Goal: Task Accomplishment & Management: Manage account settings

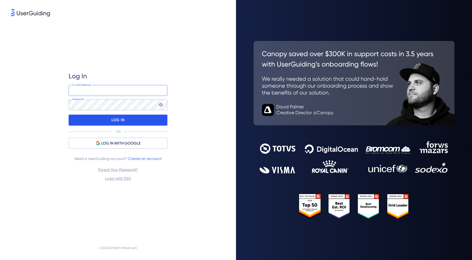
type input "[EMAIL_ADDRESS][DOMAIN_NAME]"
click at [118, 118] on p "LOG IN" at bounding box center [117, 119] width 13 height 9
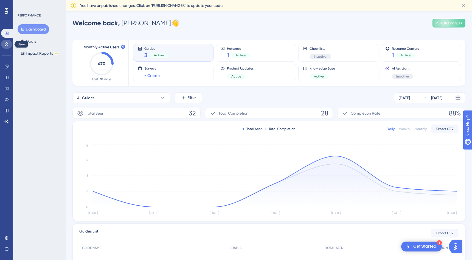
click at [9, 45] on link at bounding box center [6, 44] width 11 height 9
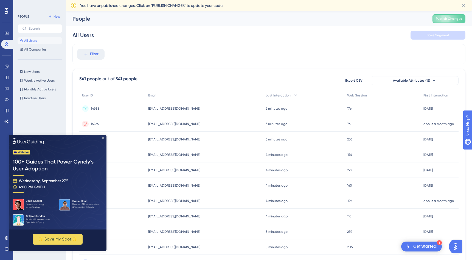
click at [103, 136] on icon "Close Preview" at bounding box center [103, 137] width 2 height 2
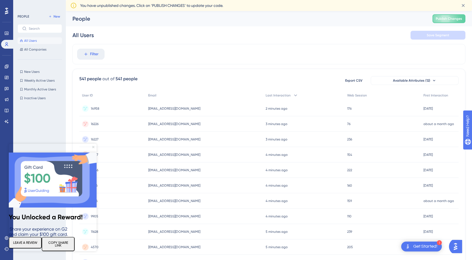
click at [93, 146] on icon "Close Preview" at bounding box center [93, 147] width 2 height 2
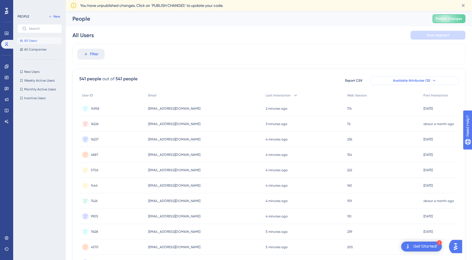
click at [403, 80] on span "Available Attributes (12)" at bounding box center [411, 80] width 37 height 4
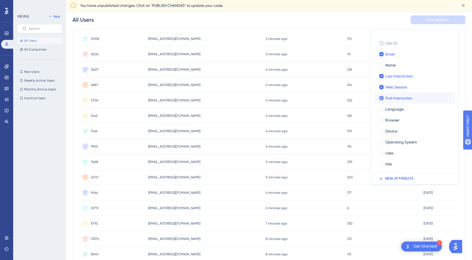
scroll to position [75, 0]
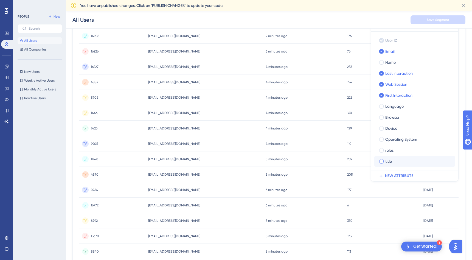
click at [381, 163] on div at bounding box center [381, 161] width 4 height 4
checkbox input "true"
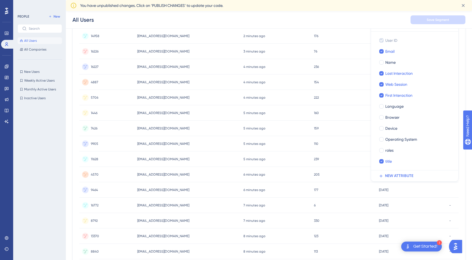
click at [355, 167] on div "205 205" at bounding box center [343, 174] width 65 height 15
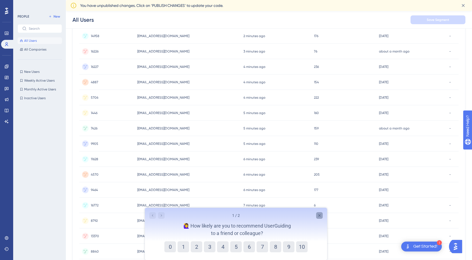
click at [321, 213] on icon "Close survey" at bounding box center [319, 215] width 4 height 4
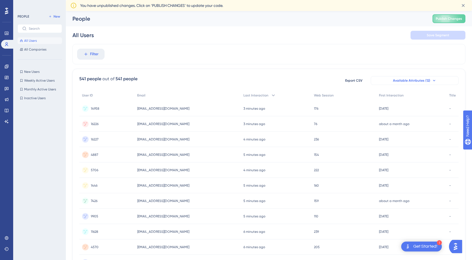
click at [429, 80] on span "Available Attributes (12)" at bounding box center [411, 80] width 37 height 4
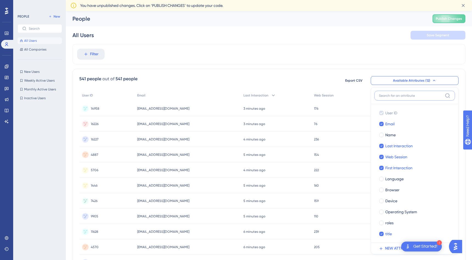
scroll to position [41, 0]
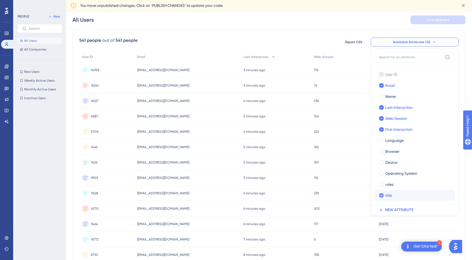
click at [381, 195] on icon at bounding box center [381, 195] width 2 height 4
checkbox input "false"
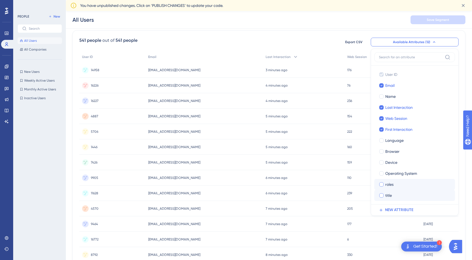
click at [382, 185] on div at bounding box center [381, 184] width 4 height 4
checkbox input "true"
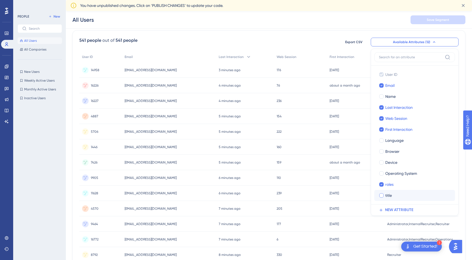
click at [347, 23] on div "All Users Save Segment" at bounding box center [269, 20] width 406 height 18
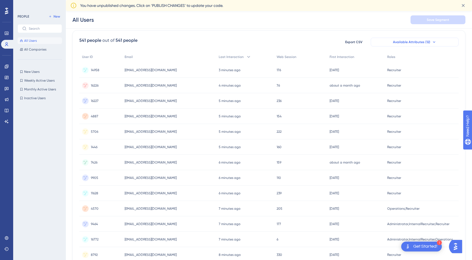
click at [432, 42] on icon at bounding box center [434, 42] width 4 height 4
click at [437, 41] on button "Available Attributes (12)" at bounding box center [415, 42] width 88 height 9
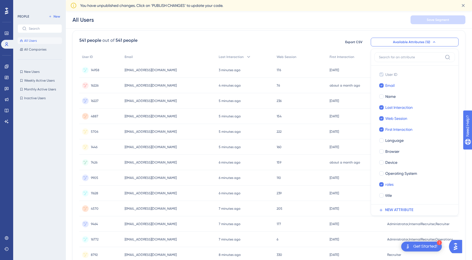
scroll to position [43, 0]
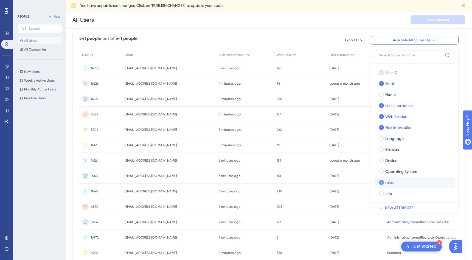
click at [380, 183] on div at bounding box center [381, 182] width 4 height 4
checkbox input "false"
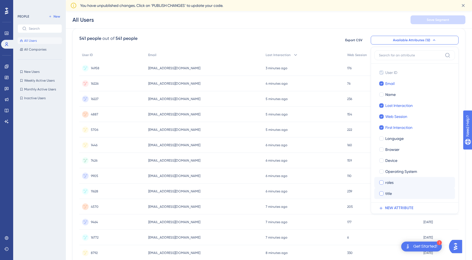
click at [381, 193] on div at bounding box center [381, 193] width 4 height 4
checkbox input "true"
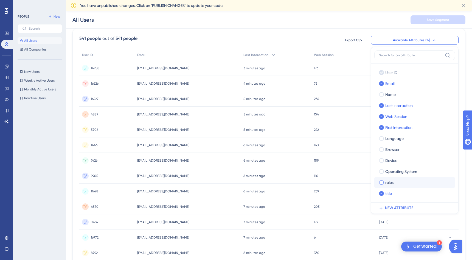
click at [335, 26] on div "All Users Save Segment" at bounding box center [269, 20] width 406 height 18
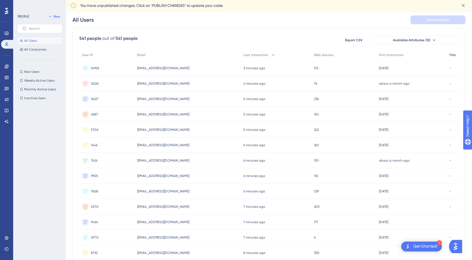
click at [453, 54] on span "Title" at bounding box center [452, 55] width 7 height 4
click at [398, 55] on span "First Interaction" at bounding box center [391, 55] width 25 height 4
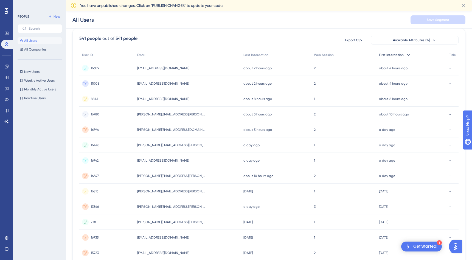
click at [407, 54] on icon at bounding box center [408, 55] width 3 height 2
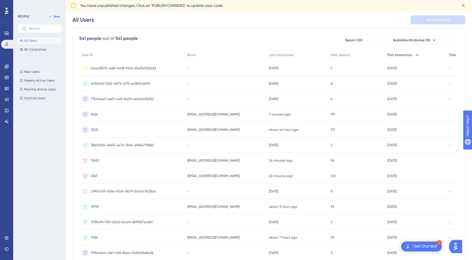
click at [453, 55] on span "Title" at bounding box center [452, 55] width 7 height 4
click at [439, 36] on button "Available Attributes (12)" at bounding box center [415, 40] width 88 height 9
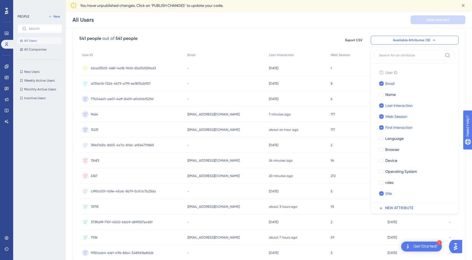
scroll to position [43, 0]
click at [383, 192] on div at bounding box center [381, 193] width 4 height 4
checkbox input "false"
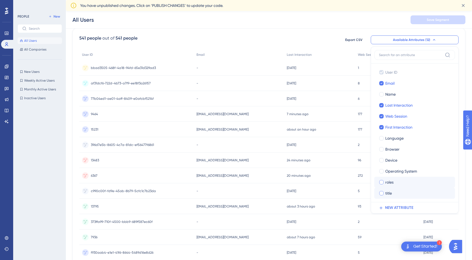
click at [388, 182] on span "roles" at bounding box center [389, 182] width 8 height 7
checkbox input "true"
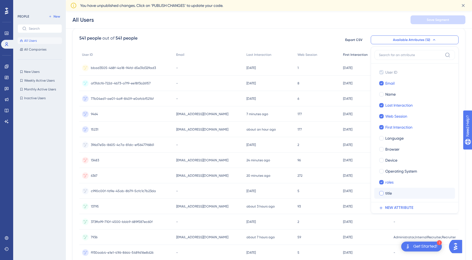
click at [382, 16] on div "All Users Save Segment" at bounding box center [269, 20] width 406 height 18
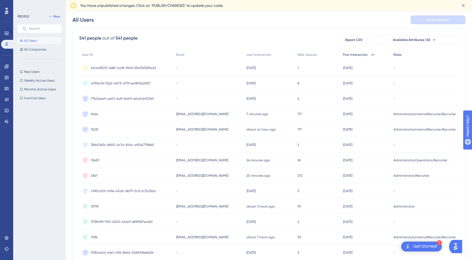
click at [402, 55] on span "Roles" at bounding box center [397, 54] width 8 height 4
click at [100, 113] on div "9464 9464" at bounding box center [126, 113] width 94 height 15
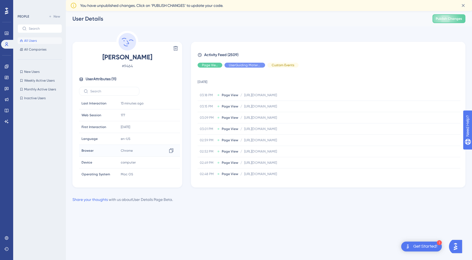
scroll to position [49, 0]
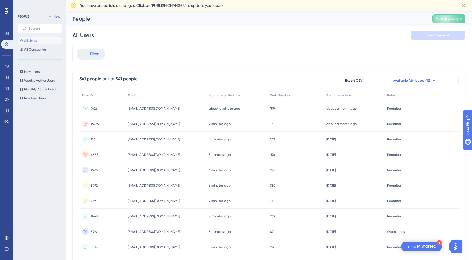
click at [426, 82] on span "Available Attributes (12)" at bounding box center [411, 80] width 37 height 4
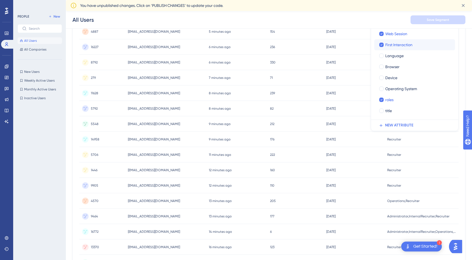
scroll to position [161, 0]
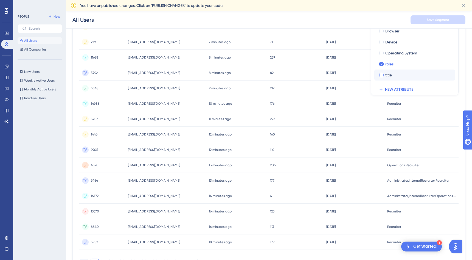
click at [387, 77] on span "title" at bounding box center [388, 75] width 7 height 7
checkbox input "true"
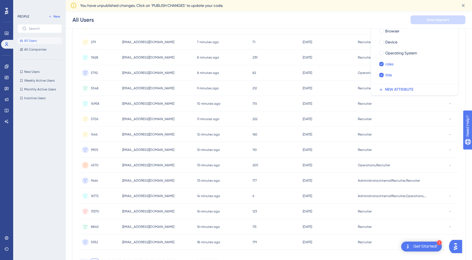
click at [415, 139] on div "Recruiter Recruiter" at bounding box center [400, 133] width 91 height 15
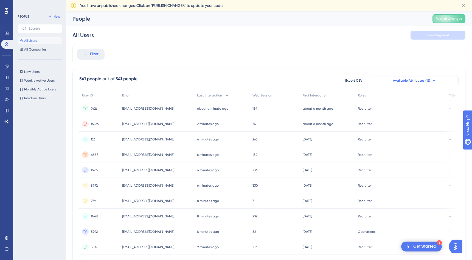
click at [434, 81] on icon at bounding box center [434, 80] width 4 height 4
click at [416, 81] on span "Available Attributes (12)" at bounding box center [411, 80] width 37 height 4
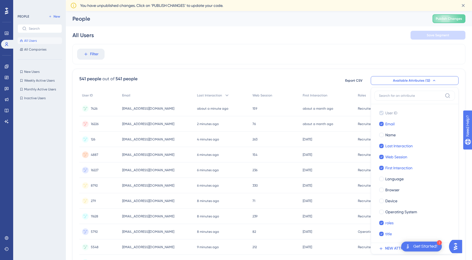
scroll to position [41, 0]
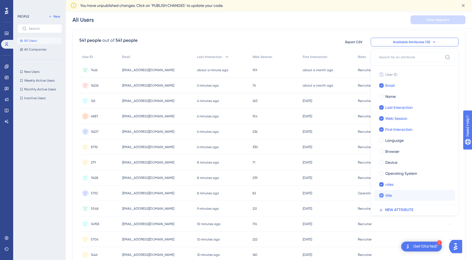
click at [382, 196] on icon at bounding box center [381, 195] width 2 height 4
checkbox input "false"
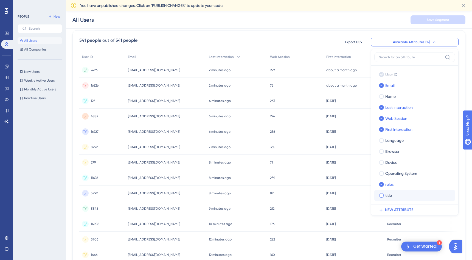
click at [292, 29] on div "Filter 541 people out of 541 people Export CSV Available Attributes (12) User I…" at bounding box center [268, 199] width 393 height 388
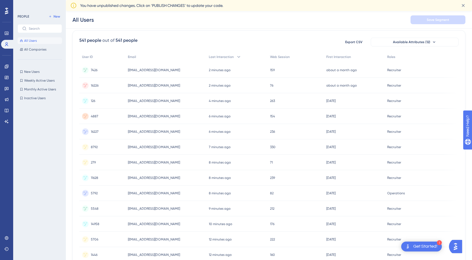
scroll to position [195, 0]
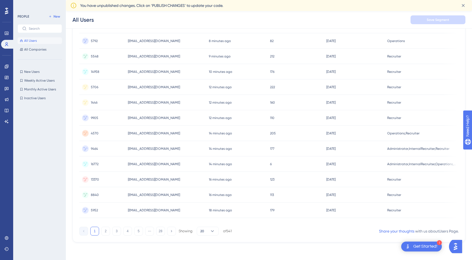
click at [98, 146] on span "9464" at bounding box center [94, 148] width 7 height 4
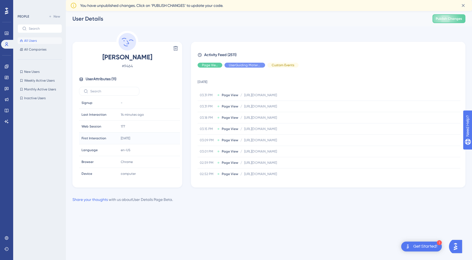
scroll to position [49, 0]
